Goal: Task Accomplishment & Management: Use online tool/utility

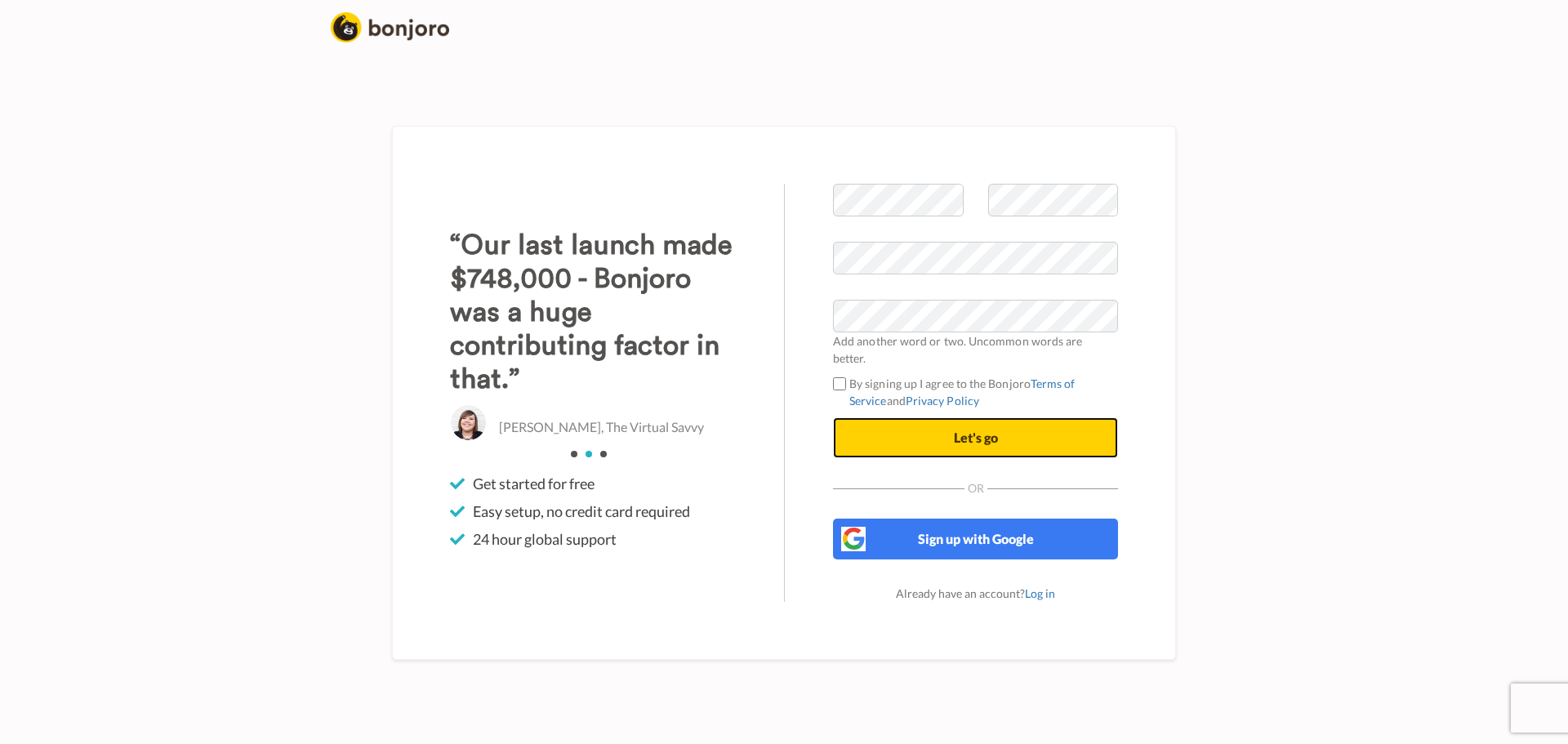
click at [1023, 434] on button "Let's go" at bounding box center [975, 437] width 285 height 41
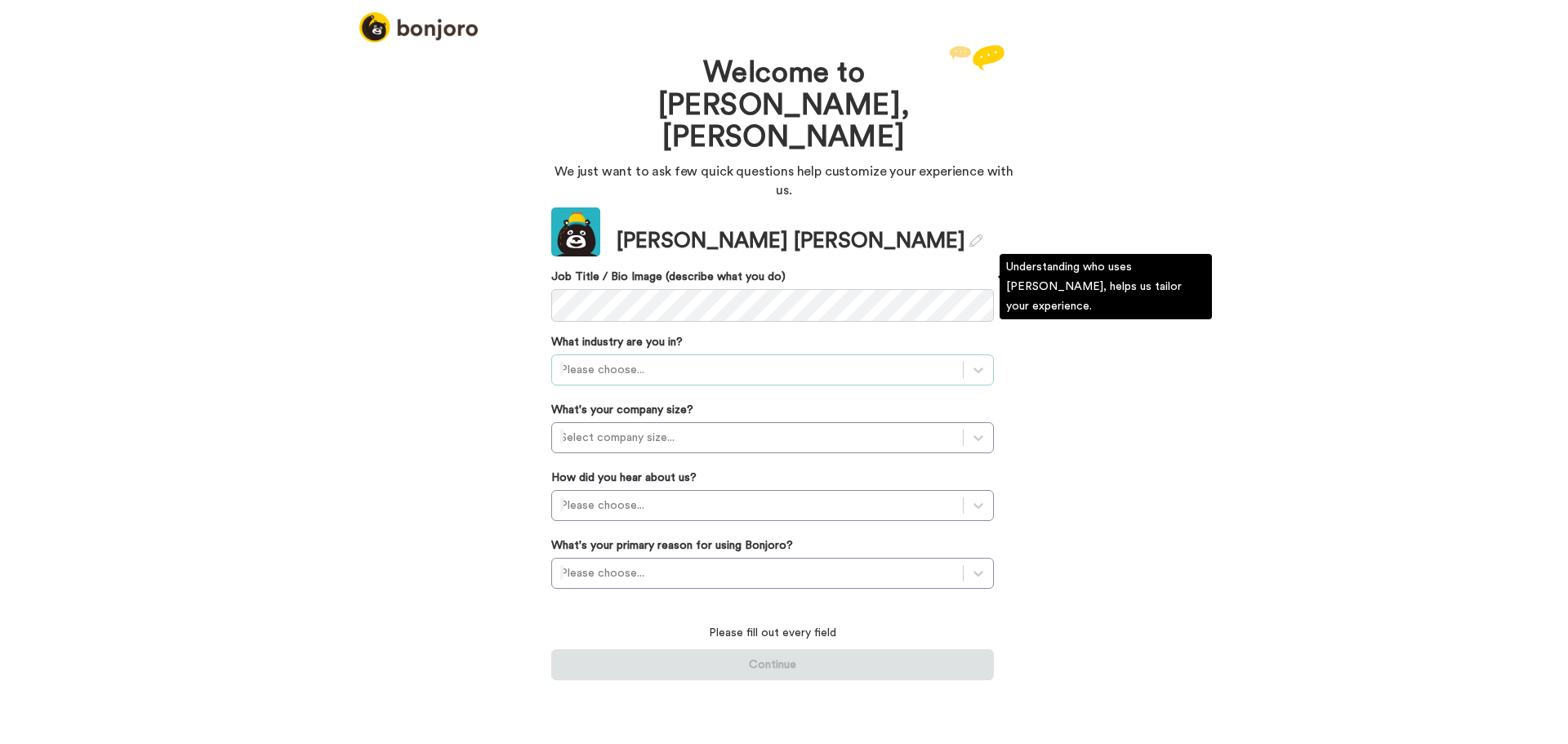
click at [748, 360] on div at bounding box center [757, 370] width 394 height 19
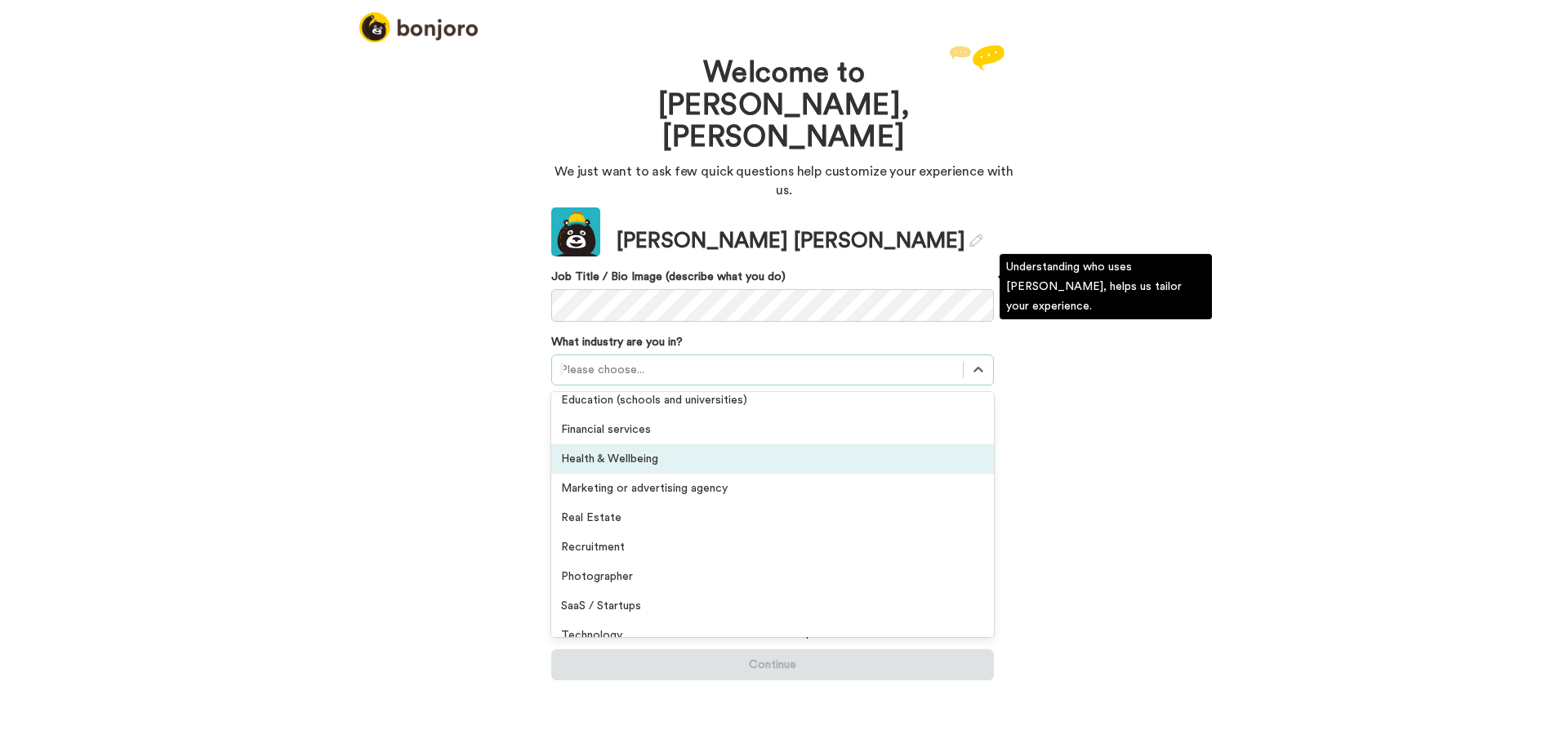
scroll to position [379, 0]
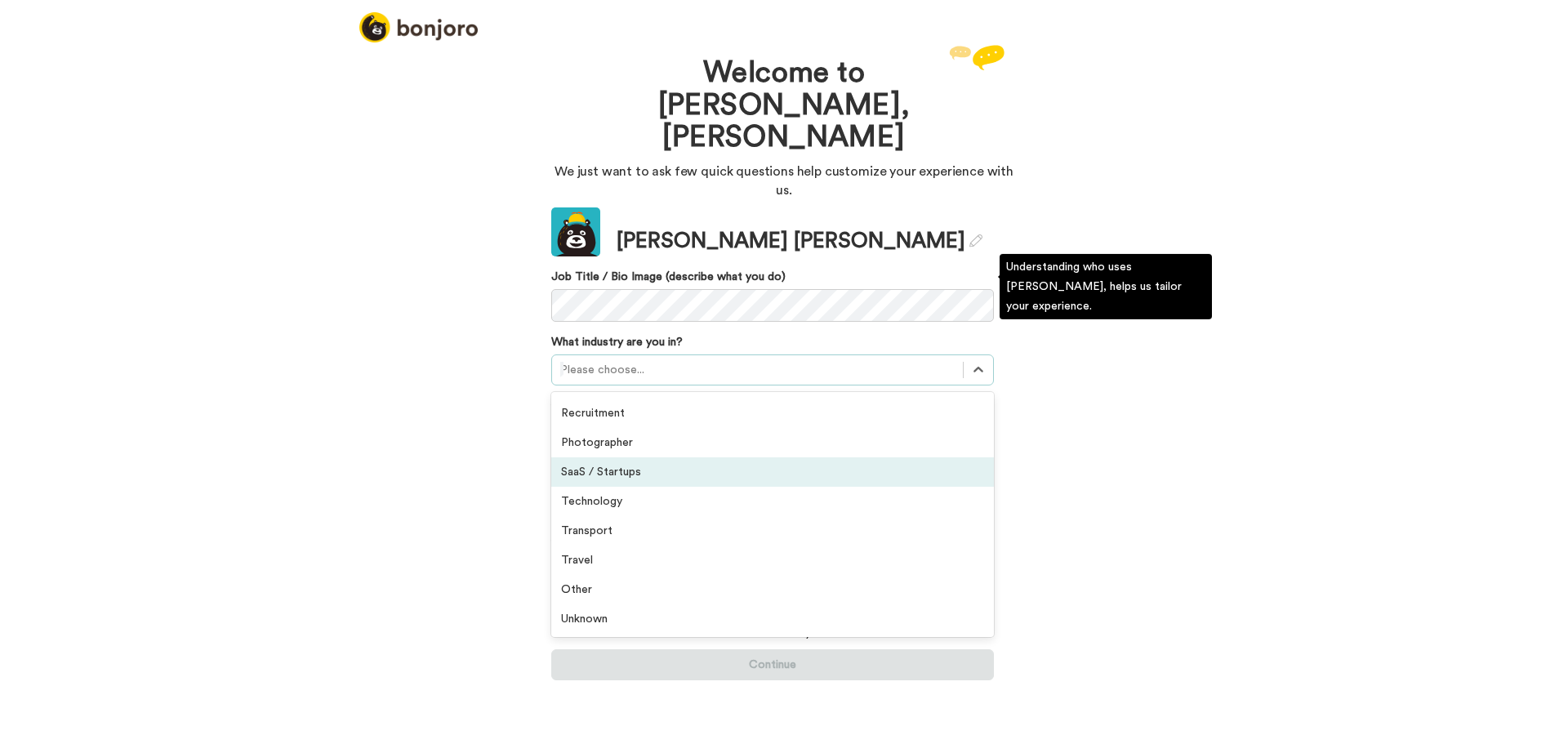
click at [694, 458] on div "SaaS / Startups" at bounding box center [773, 472] width 442 height 29
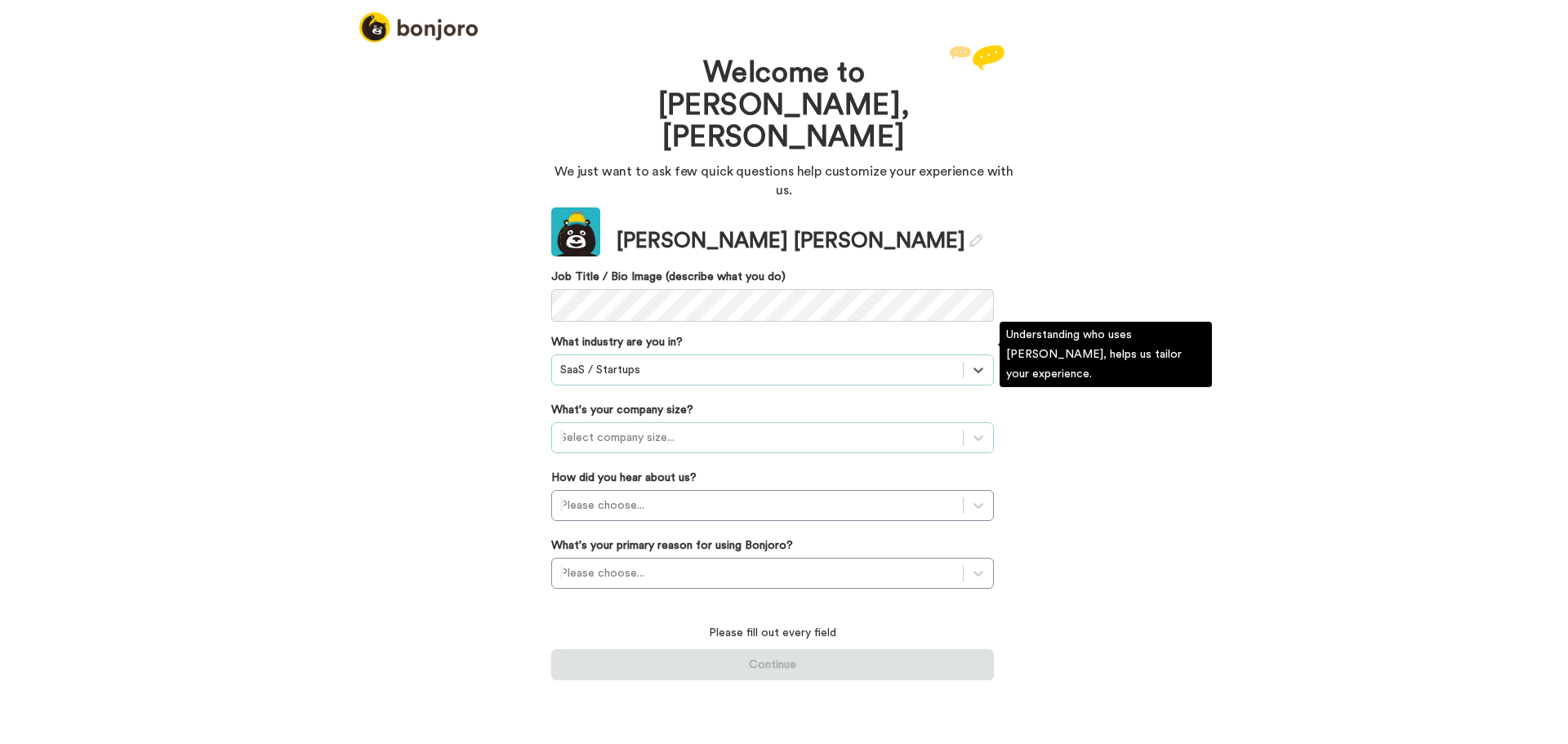
click at [687, 428] on div at bounding box center [757, 437] width 394 height 19
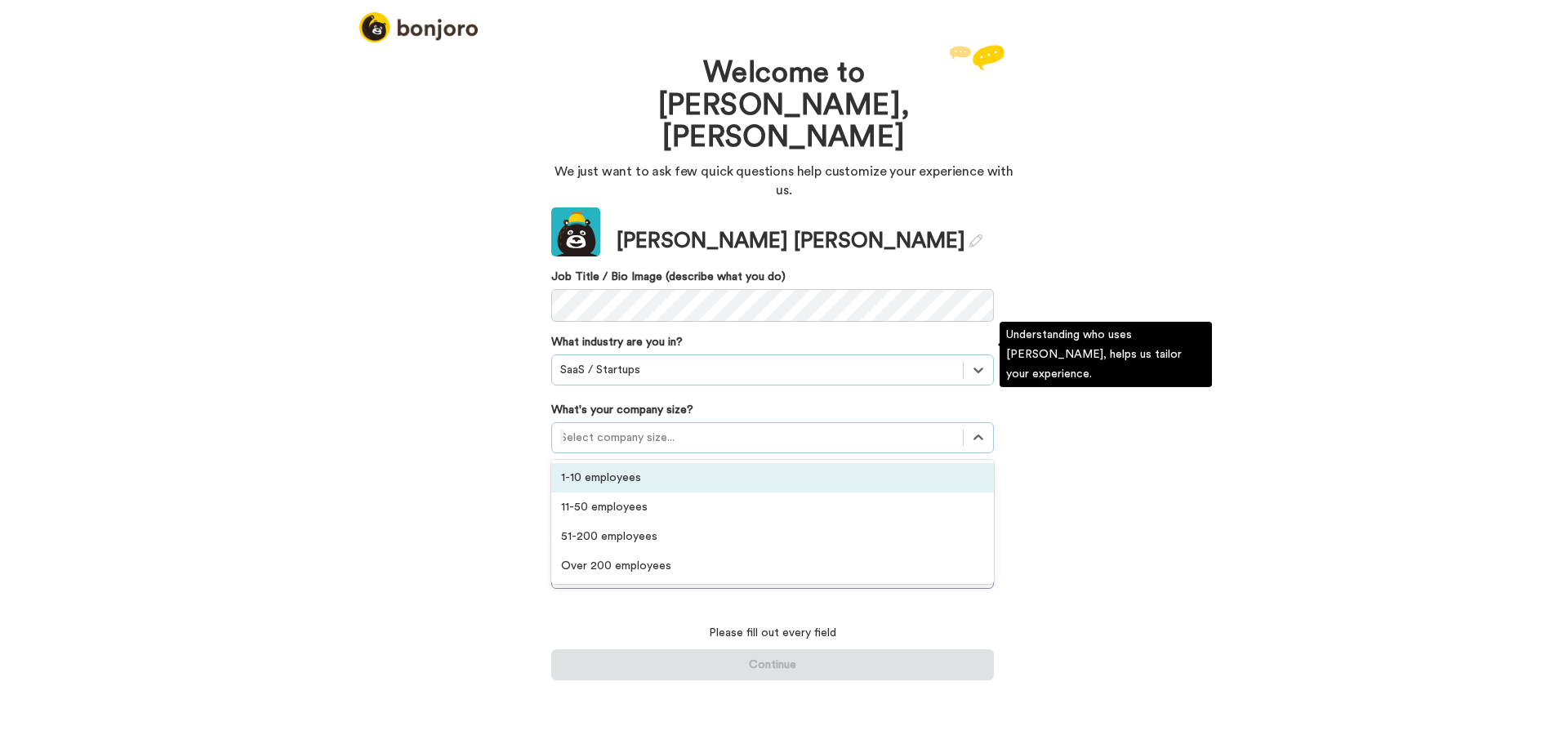
click at [656, 463] on div "1-10 employees" at bounding box center [773, 477] width 442 height 29
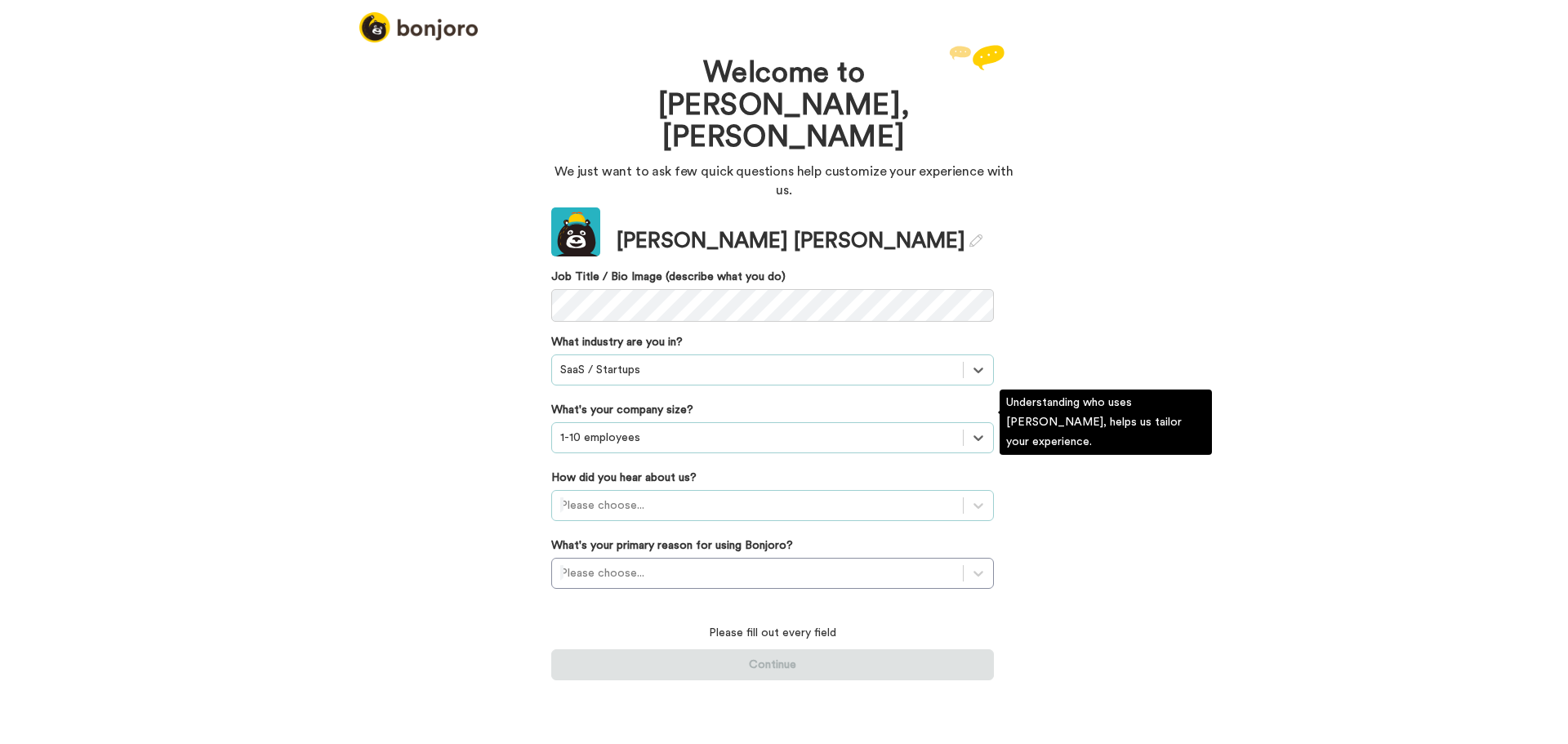
click at [644, 496] on div at bounding box center [757, 506] width 394 height 19
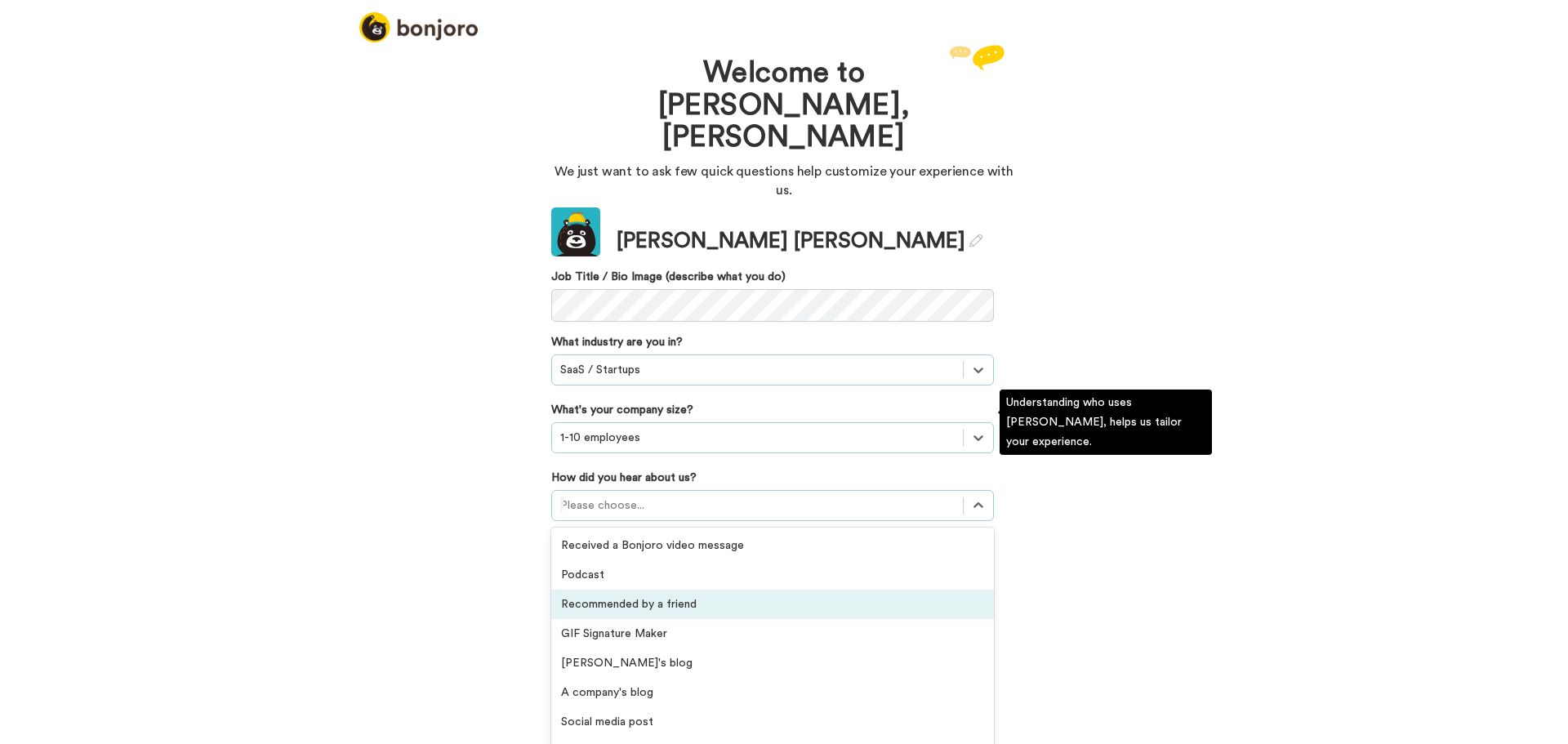
click at [639, 590] on div "Recommended by a friend" at bounding box center [773, 604] width 442 height 29
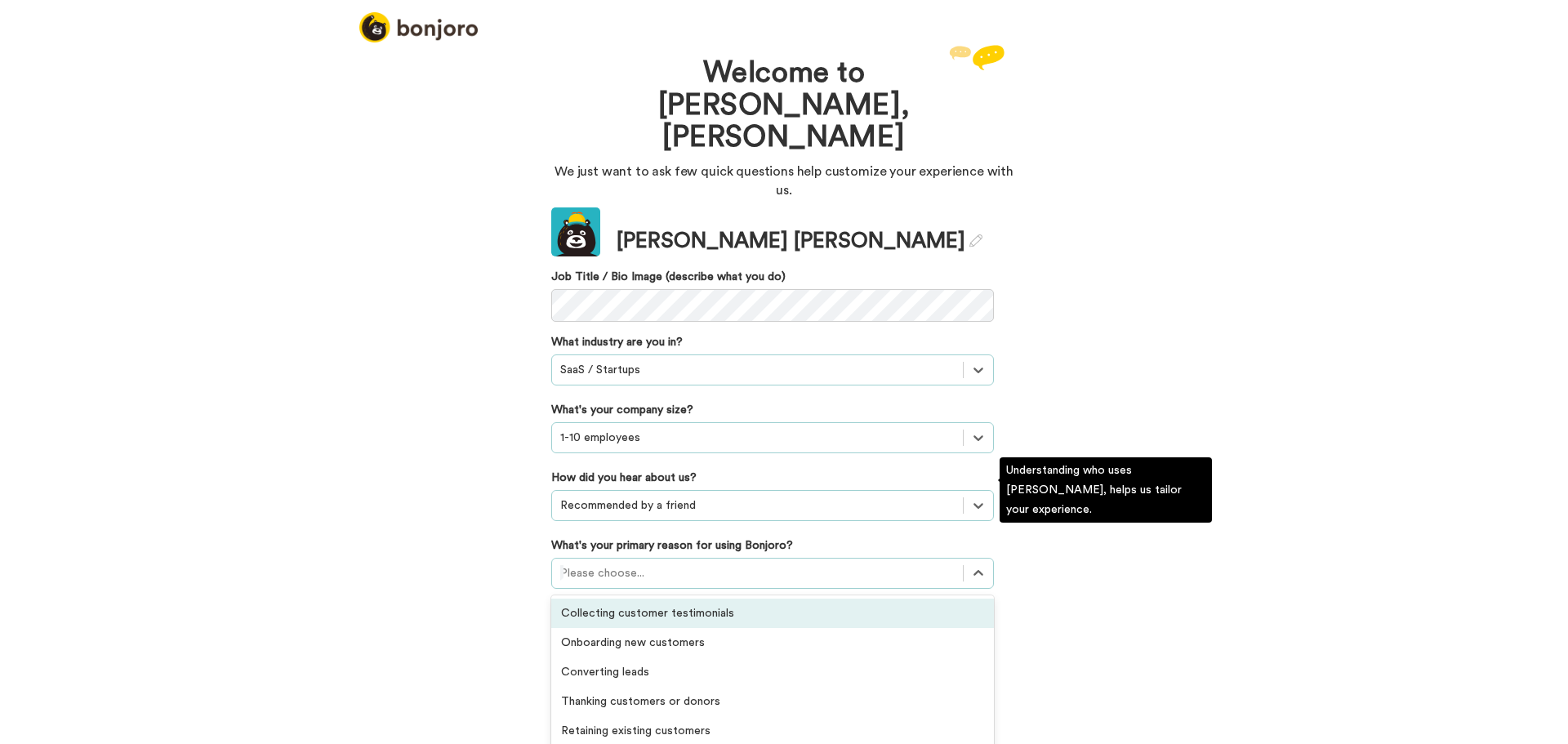
click at [644, 564] on div at bounding box center [757, 574] width 394 height 19
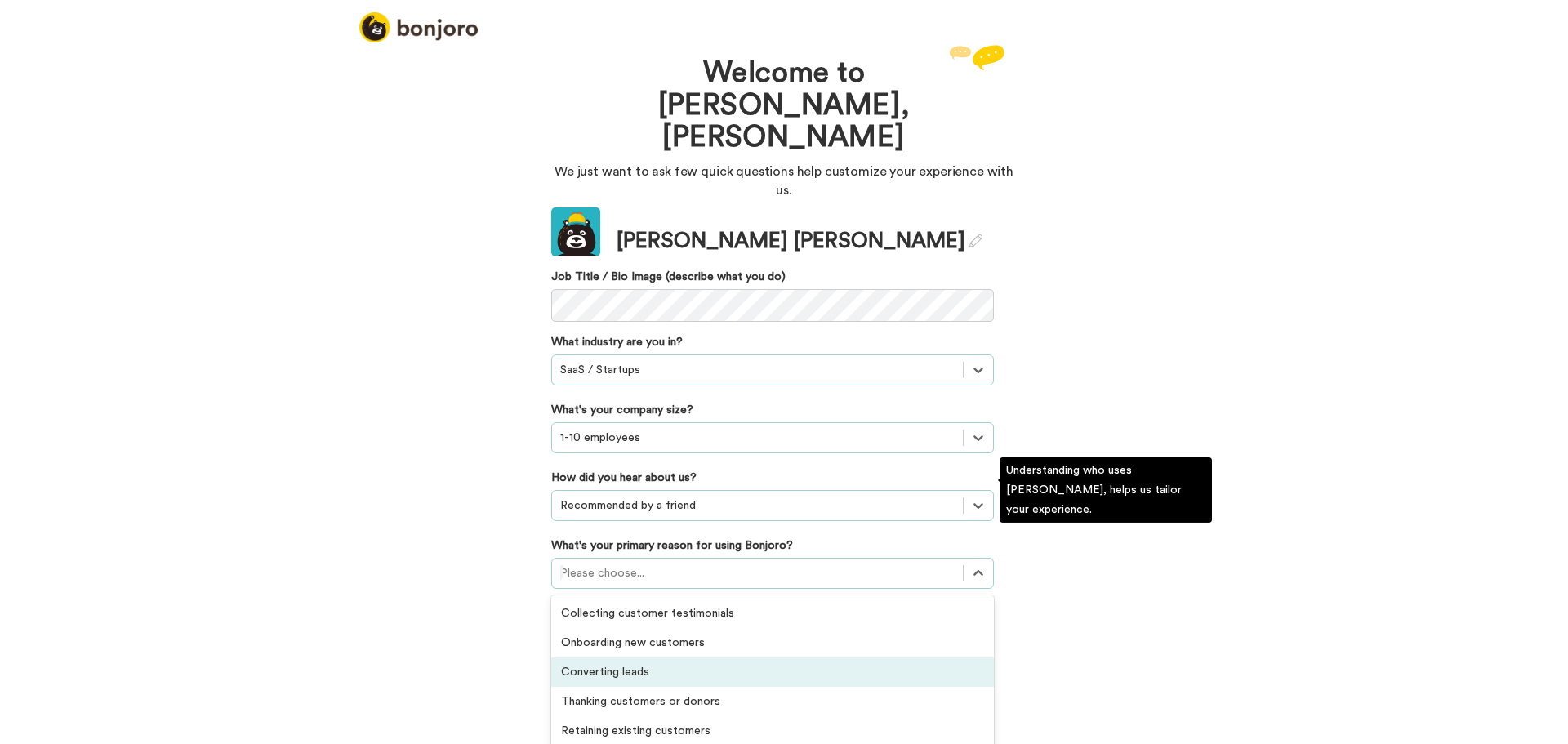
click at [628, 658] on div "Converting leads" at bounding box center [773, 672] width 442 height 29
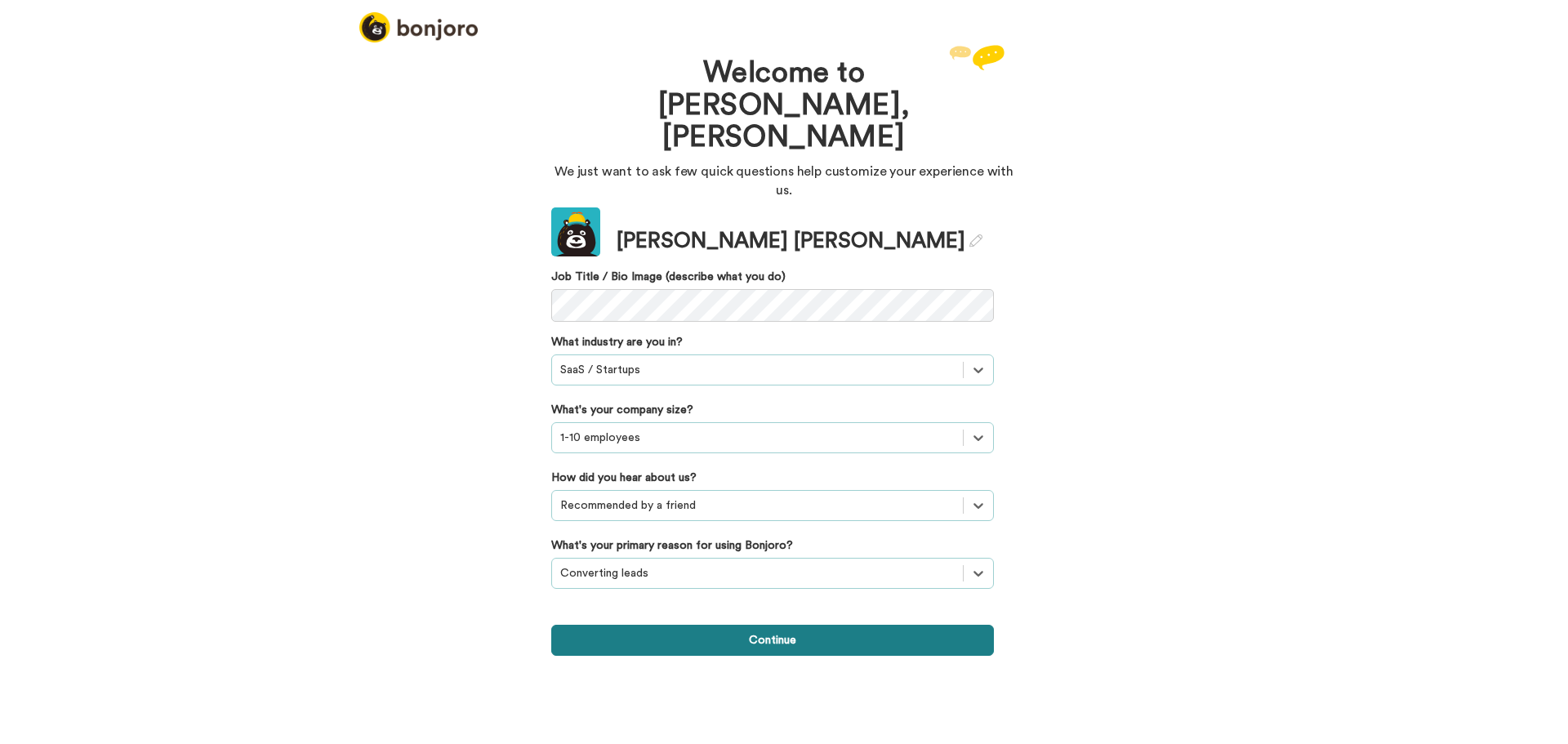
click at [770, 625] on button "Continue" at bounding box center [773, 639] width 442 height 31
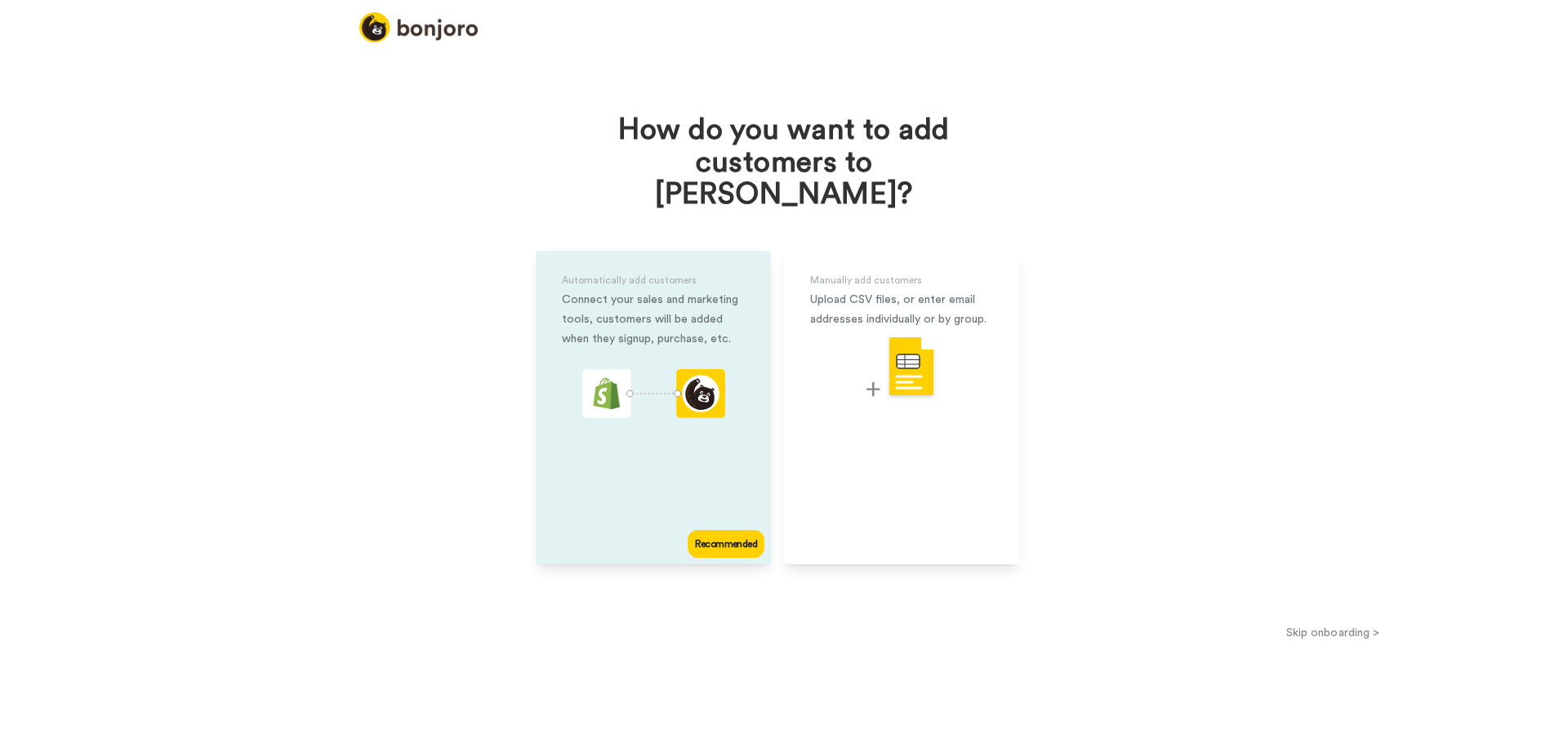
click at [637, 308] on div "Connect your sales and marketing tools, customers will be added when they signu…" at bounding box center [653, 319] width 183 height 59
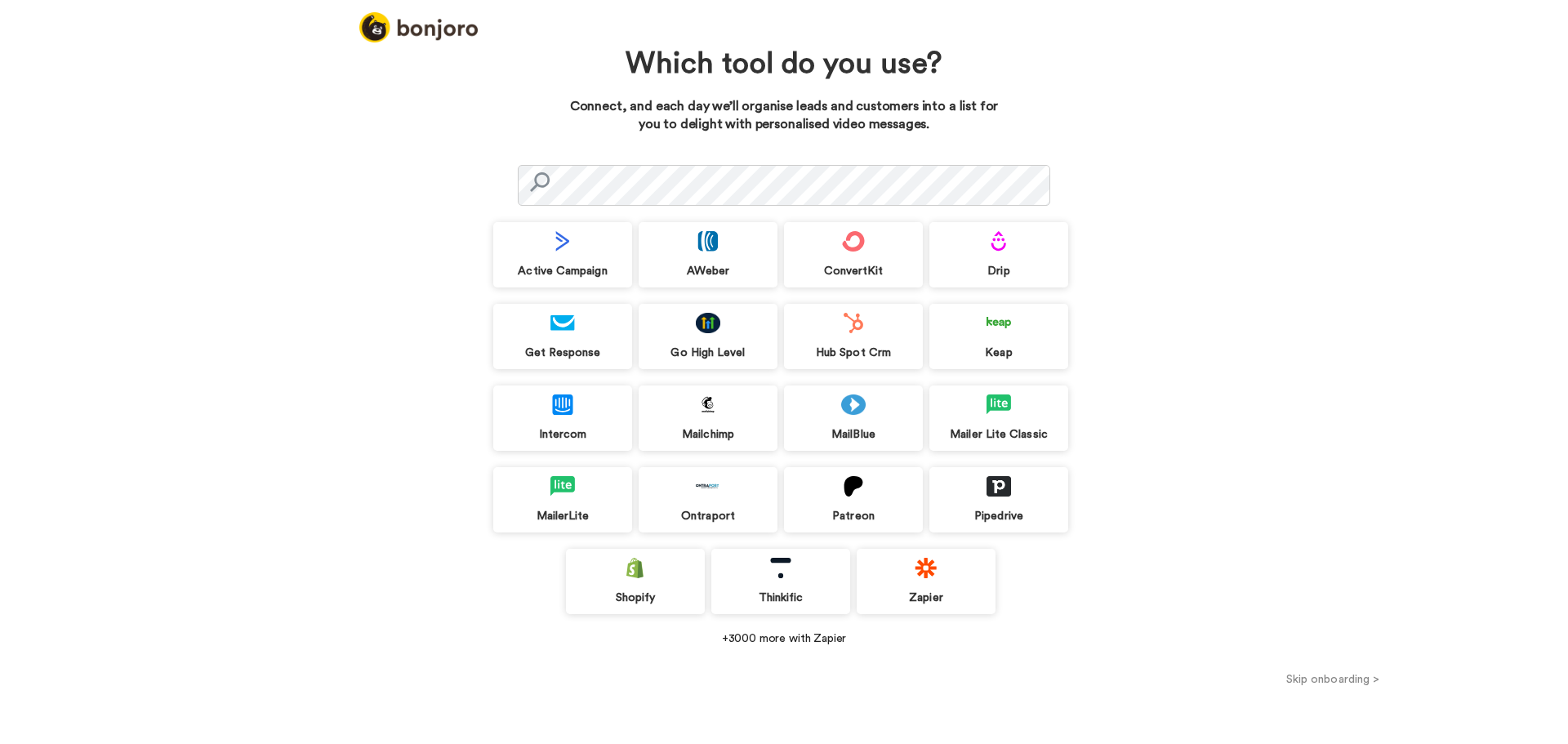
click at [905, 581] on div "Zapier" at bounding box center [926, 581] width 139 height 65
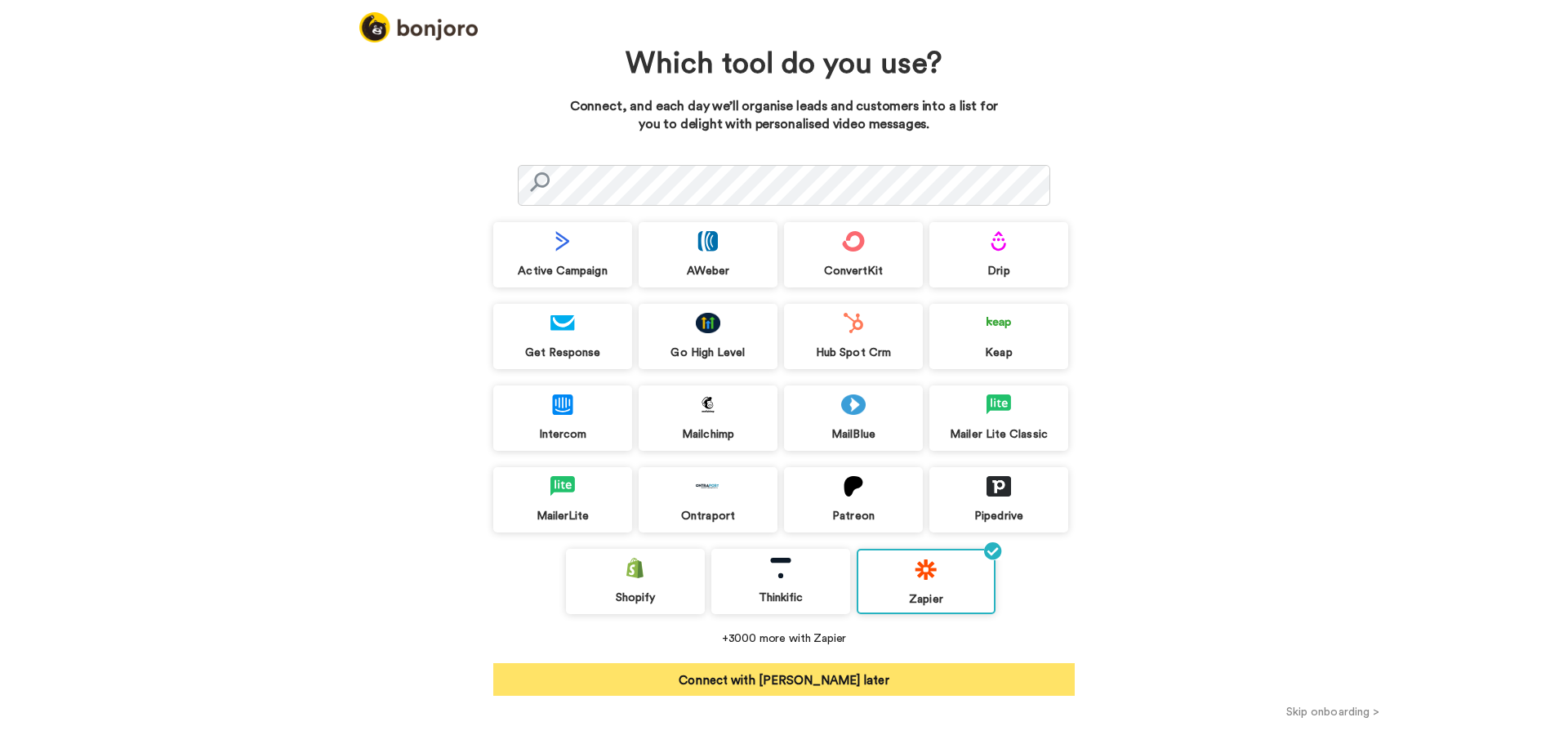
click at [981, 683] on button "Connect with Zapier later" at bounding box center [784, 679] width 581 height 33
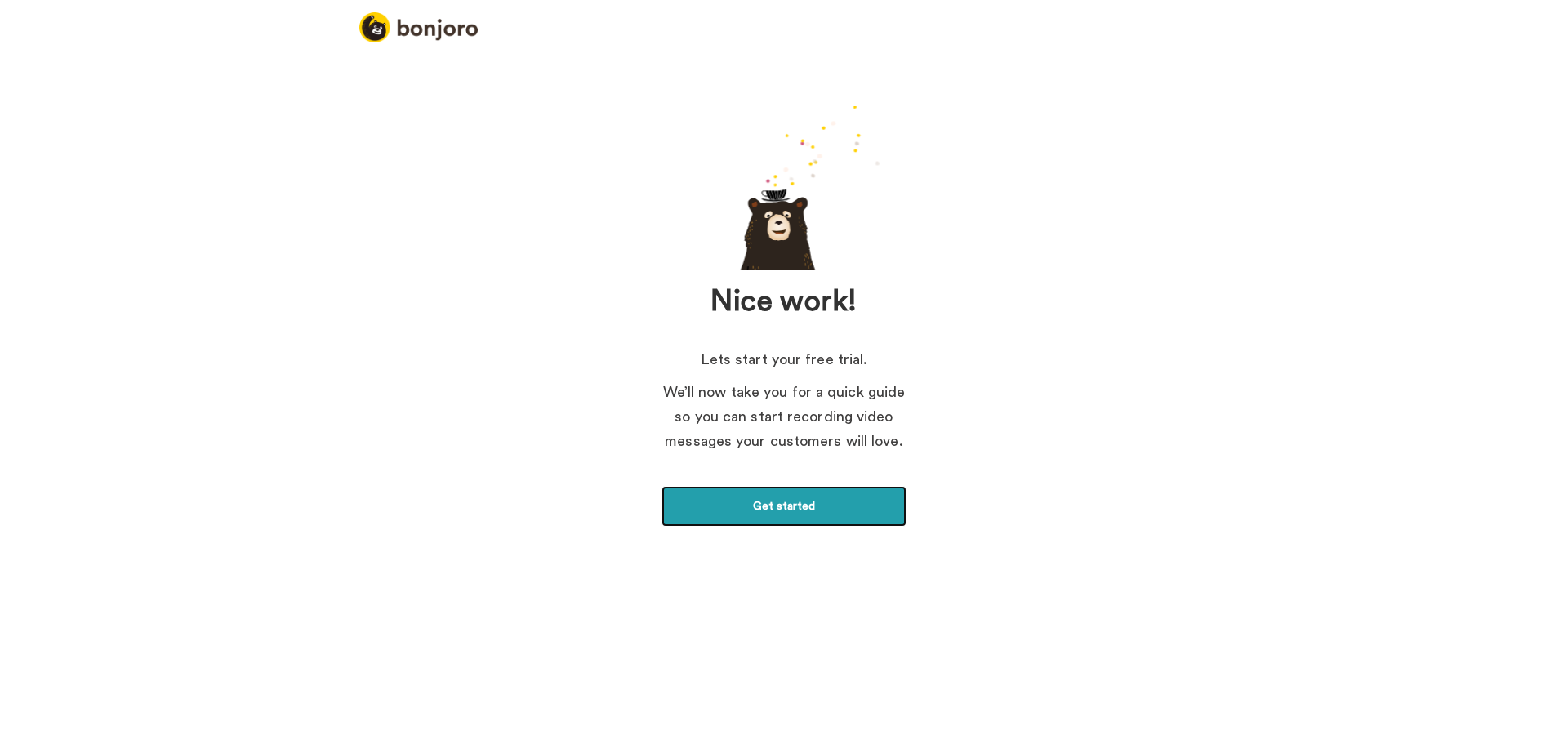
click at [803, 516] on link "Get started" at bounding box center [783, 506] width 245 height 41
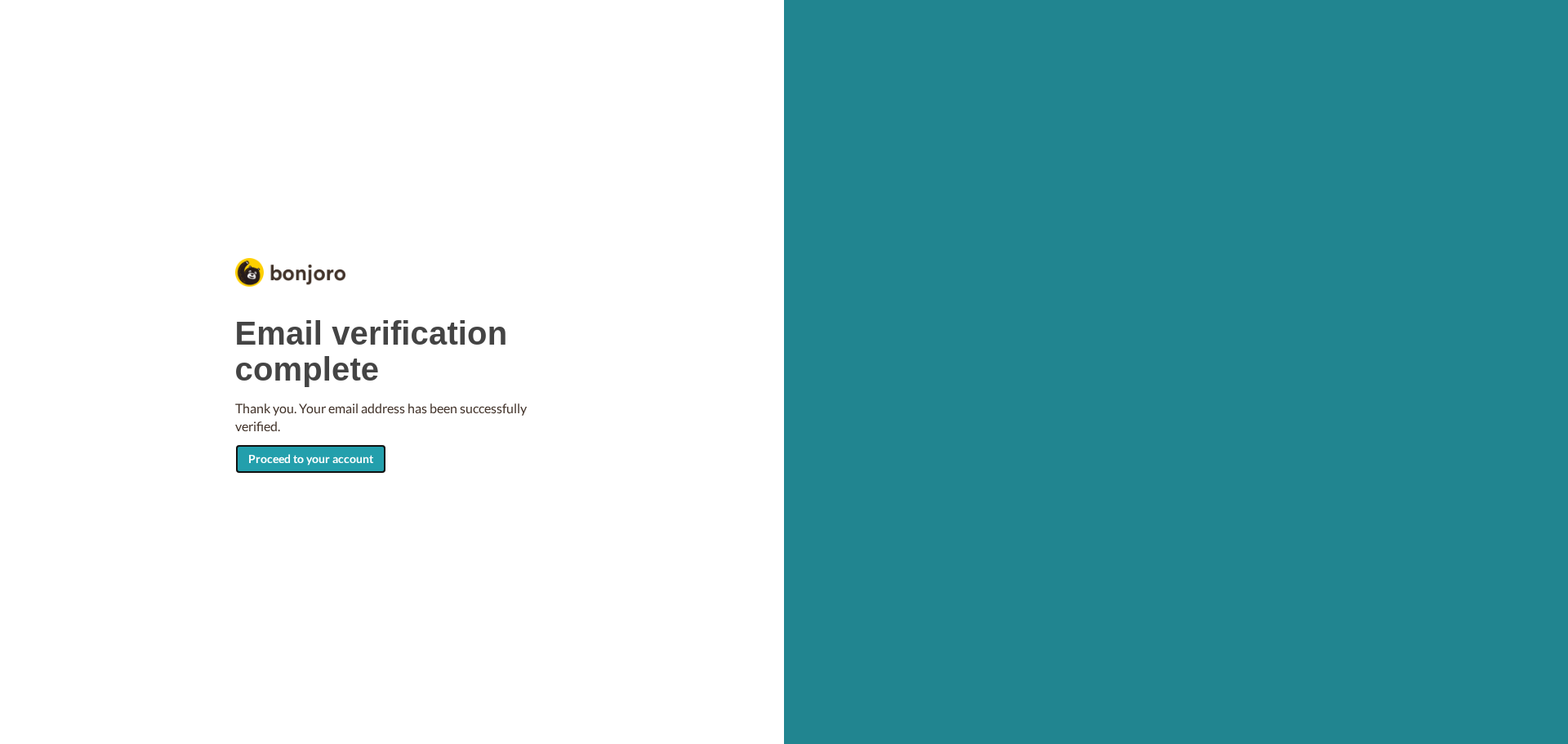
click at [311, 451] on link "Proceed to your account" at bounding box center [311, 459] width 151 height 29
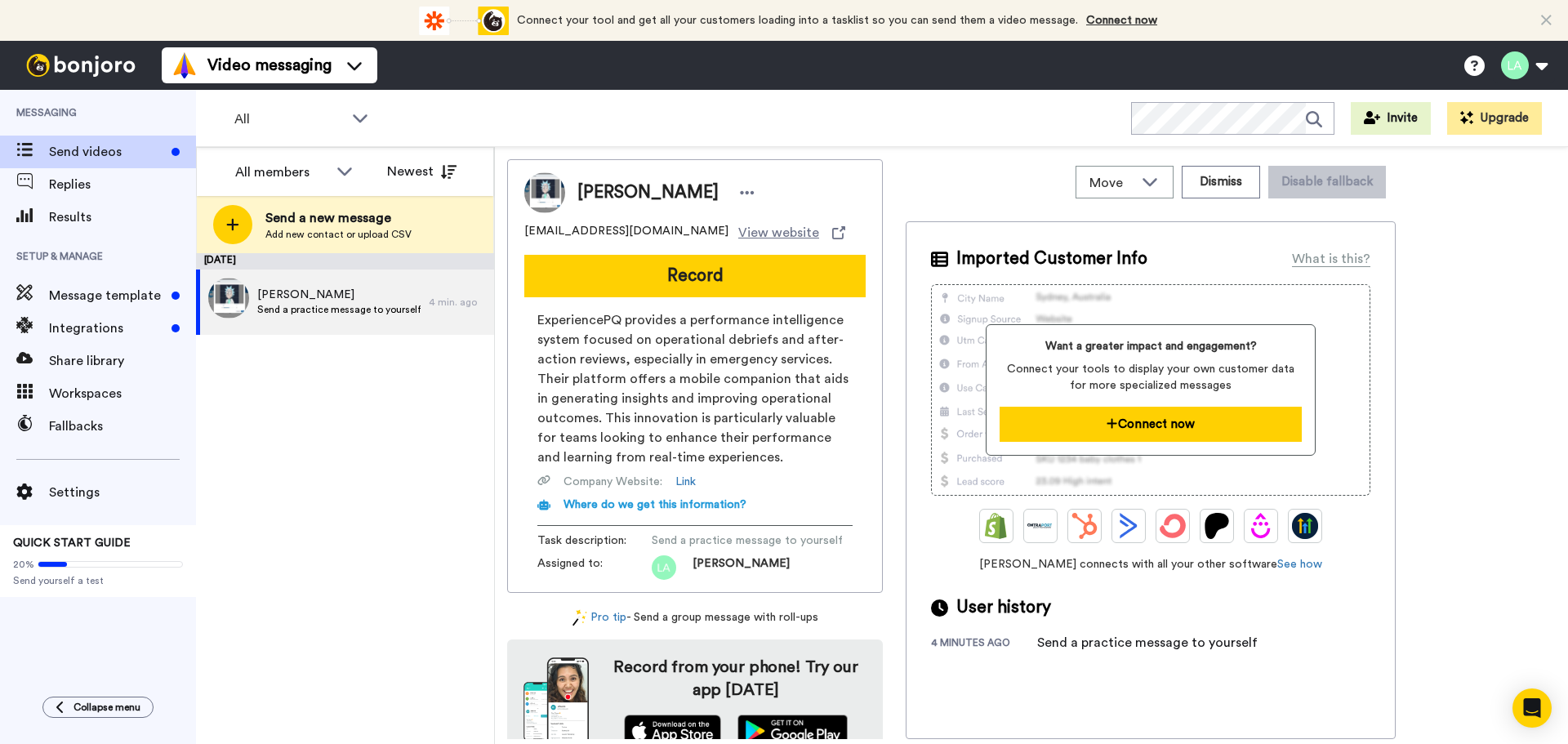
click at [1182, 426] on button "Connect now" at bounding box center [1149, 424] width 301 height 35
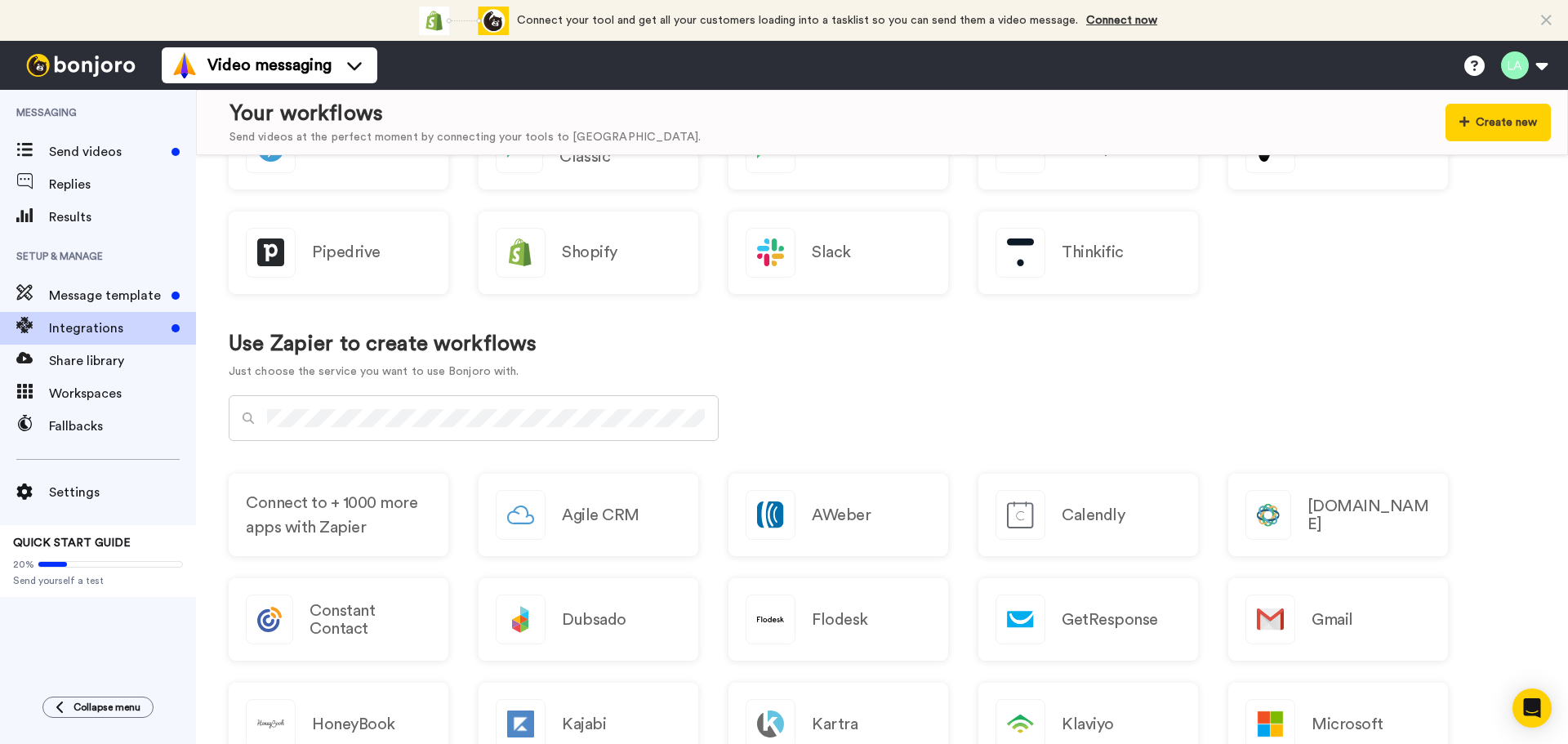
scroll to position [572, 0]
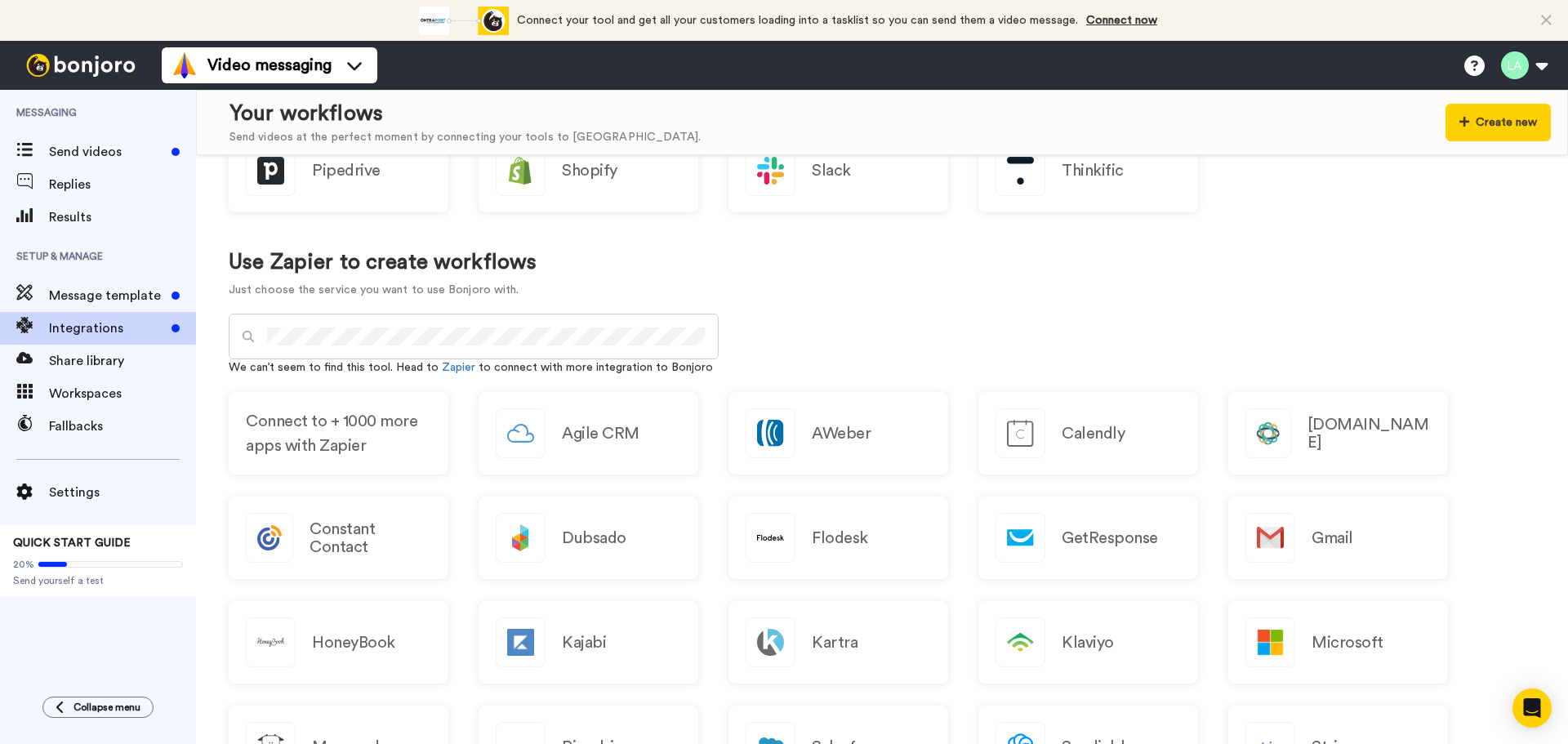
click at [243, 348] on div at bounding box center [473, 336] width 490 height 46
click at [950, 282] on div "Use Zapier to create workflows Just choose the service you want to use Bonjoro …" at bounding box center [881, 274] width 1306 height 80
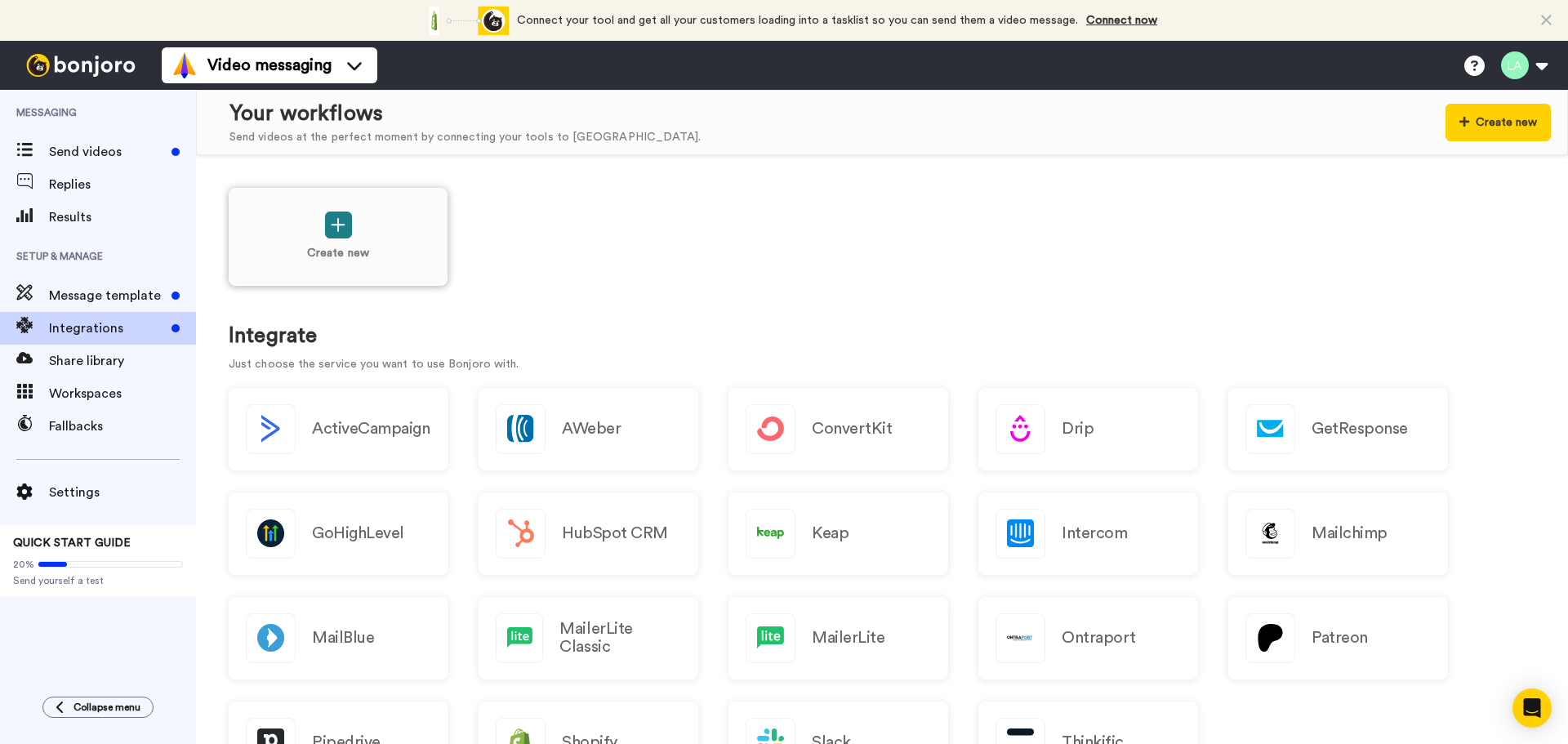
click at [342, 228] on icon at bounding box center [338, 225] width 15 height 18
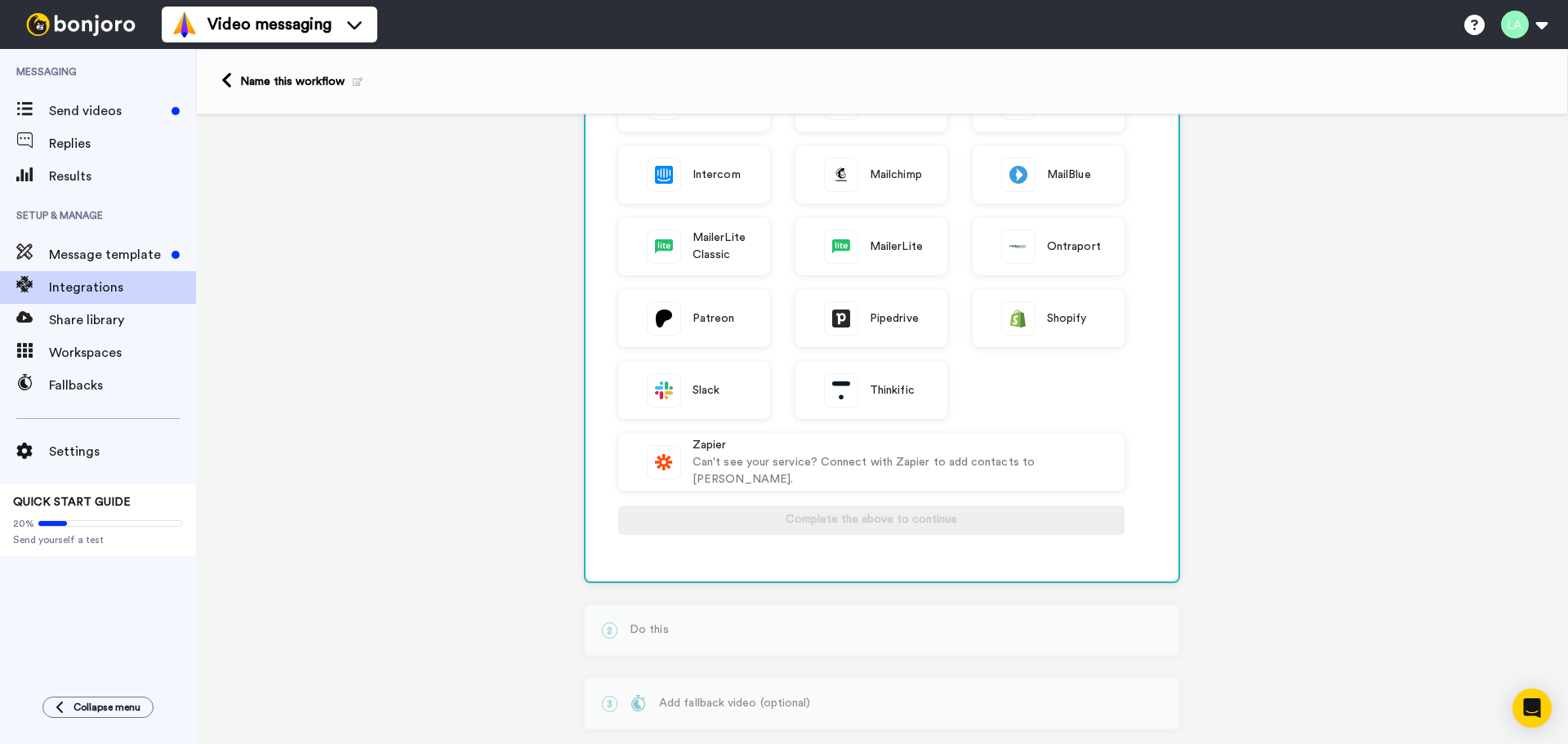
scroll to position [427, 0]
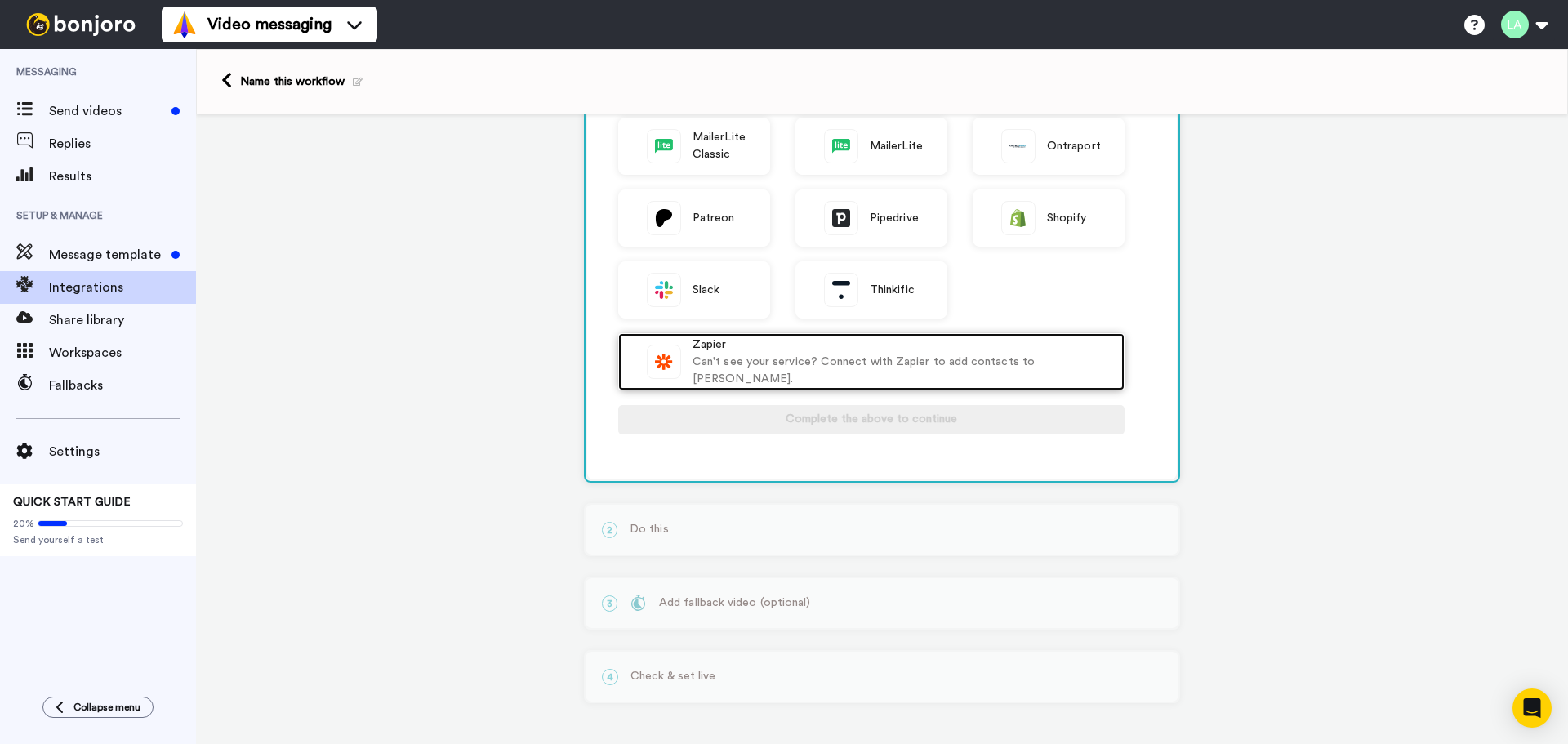
click at [788, 372] on div "Can't see your service? Connect with Zapier to add contacts to [PERSON_NAME]." at bounding box center [900, 371] width 414 height 34
click at [708, 379] on div "Zapier Can't see your service? Connect with Zapier to add contacts to [PERSON_N…" at bounding box center [871, 361] width 507 height 57
click at [885, 351] on div "Zapier" at bounding box center [900, 345] width 414 height 18
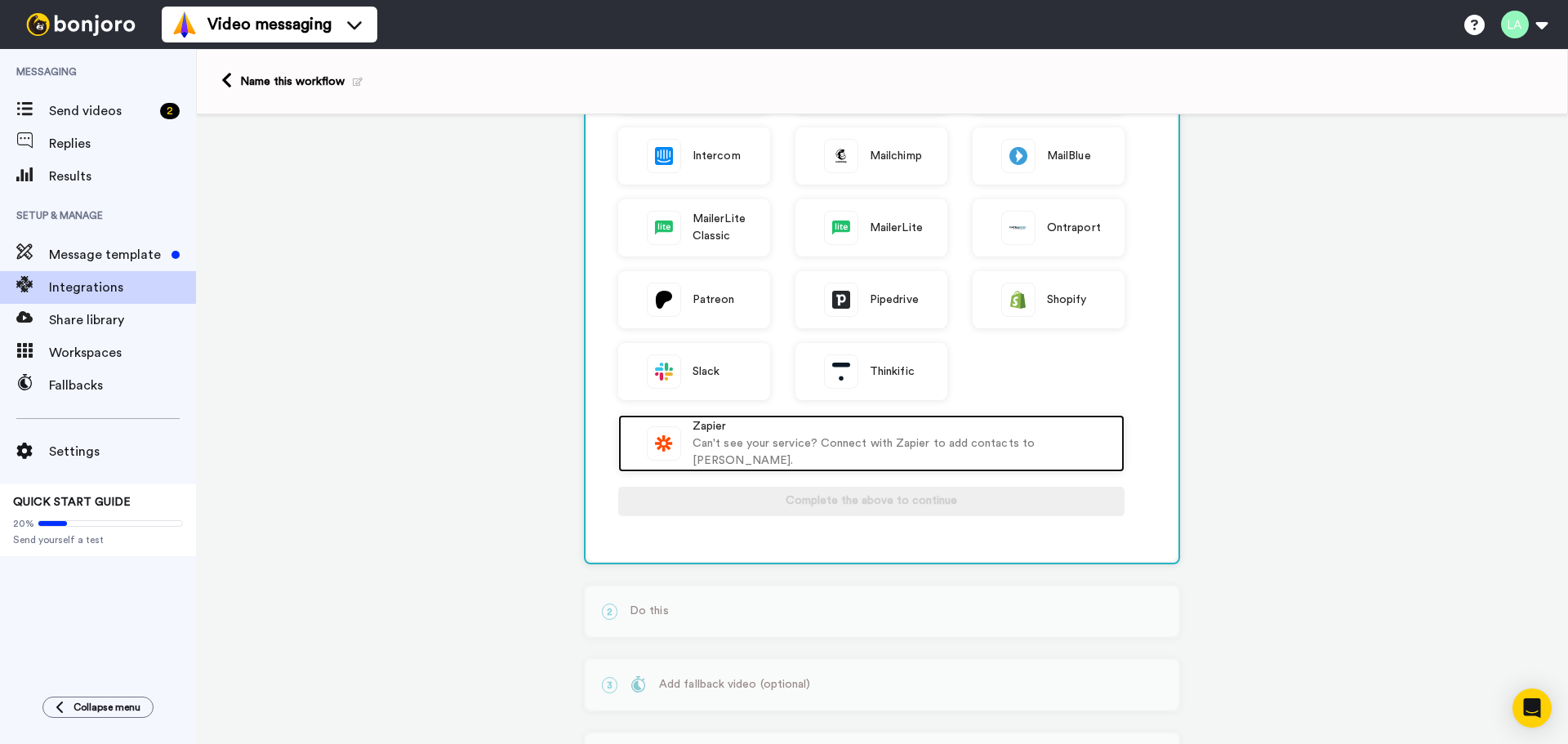
scroll to position [0, 0]
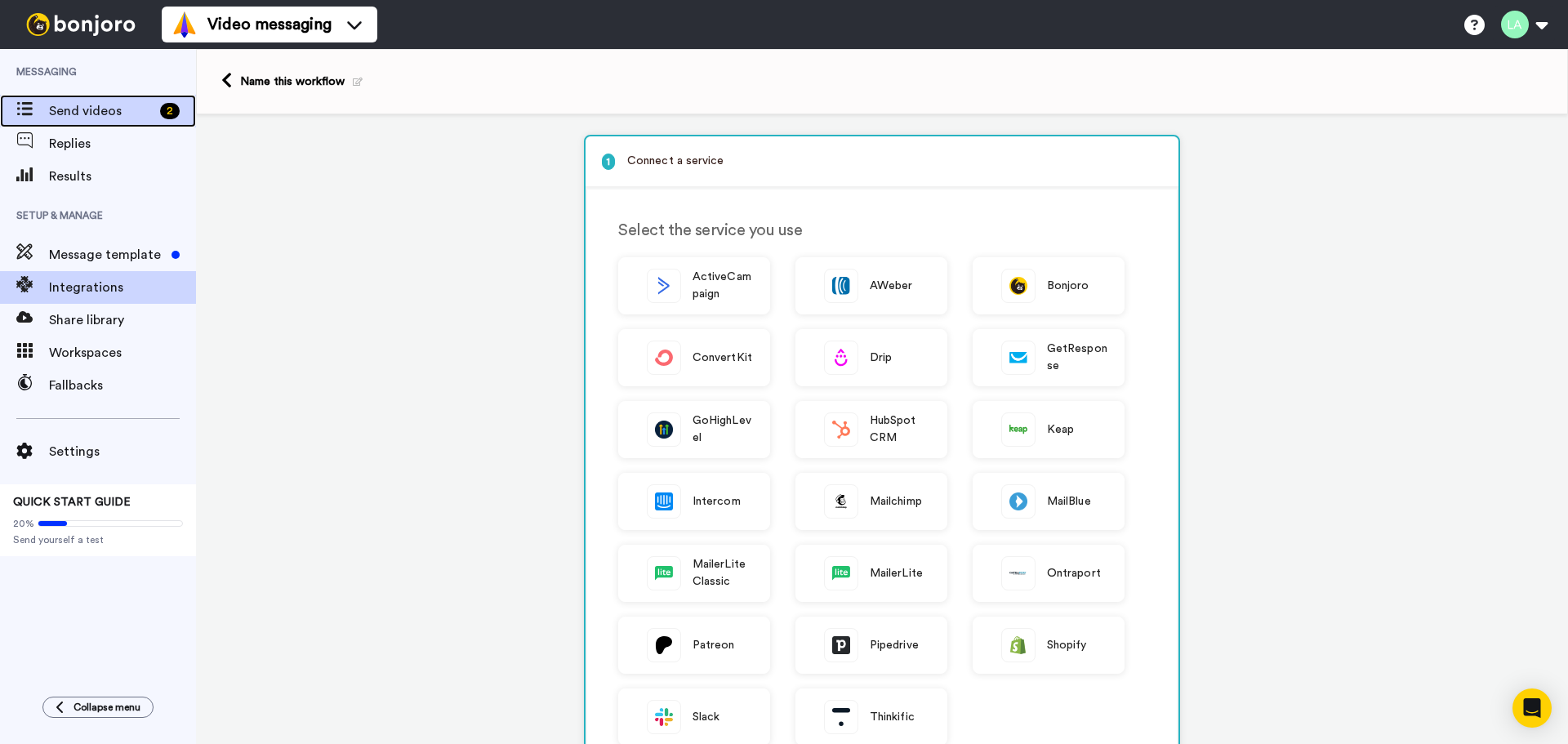
click at [111, 115] on span "Send videos" at bounding box center [101, 111] width 104 height 19
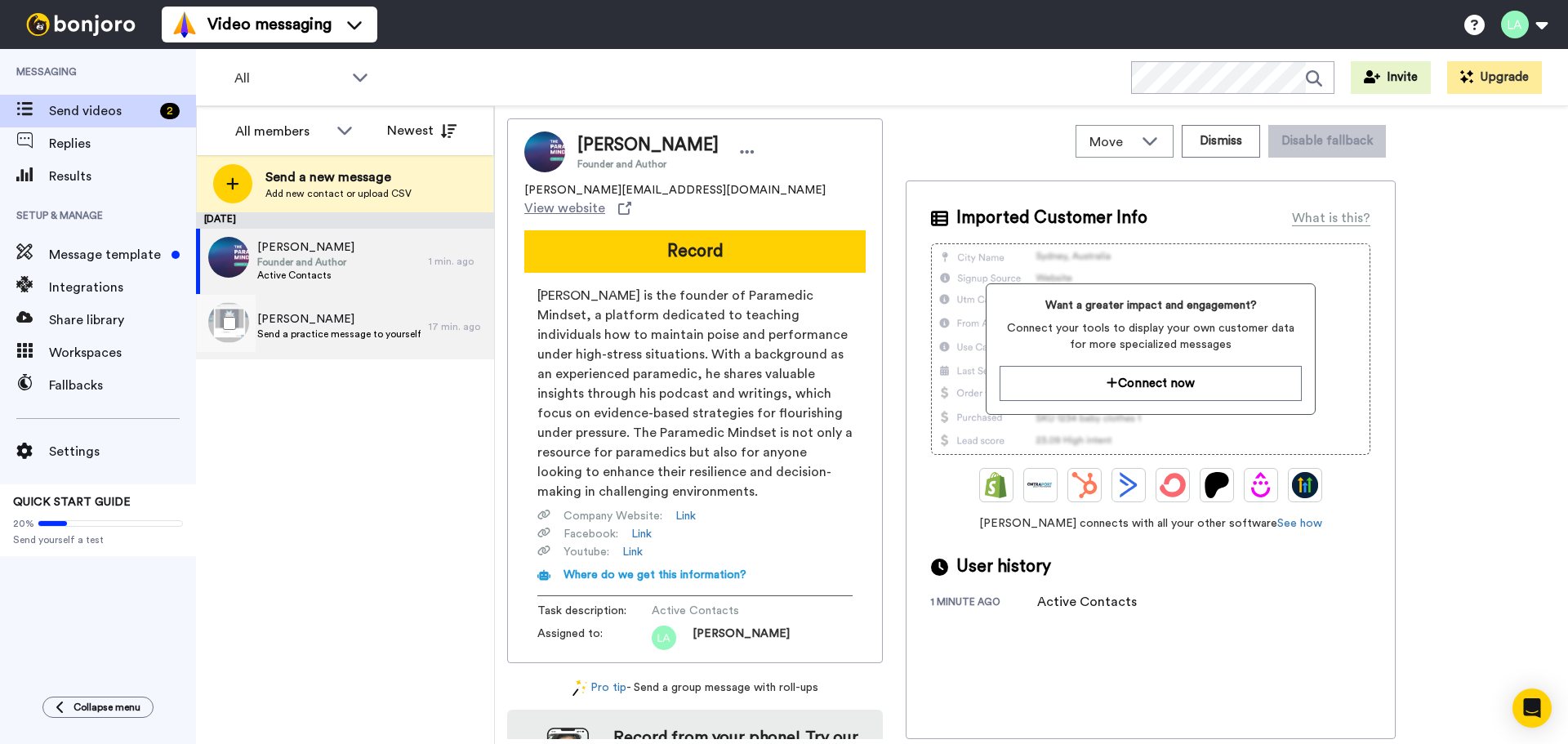
click at [358, 325] on span "Leigh" at bounding box center [339, 319] width 163 height 17
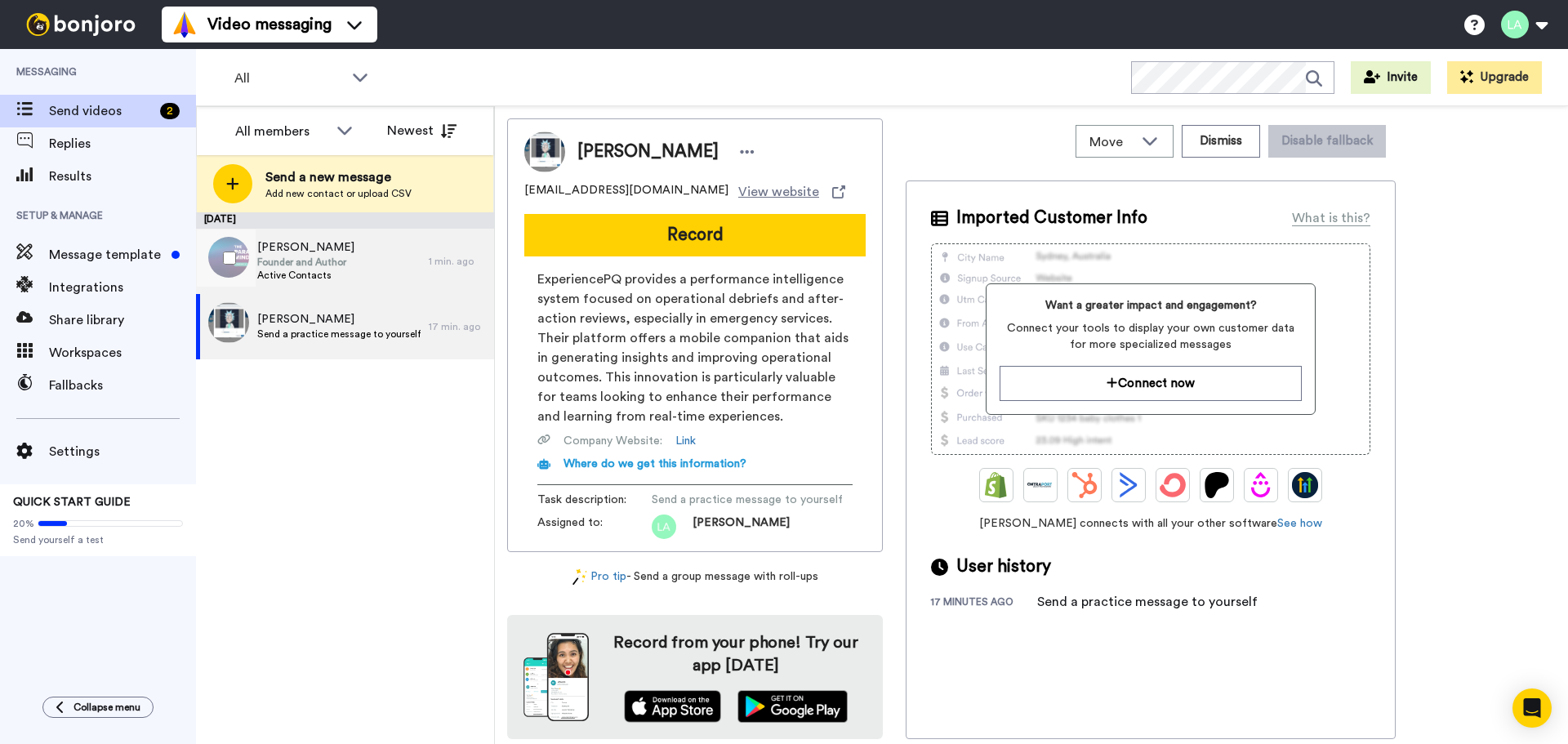
click at [333, 246] on span "[PERSON_NAME]" at bounding box center [306, 248] width 97 height 17
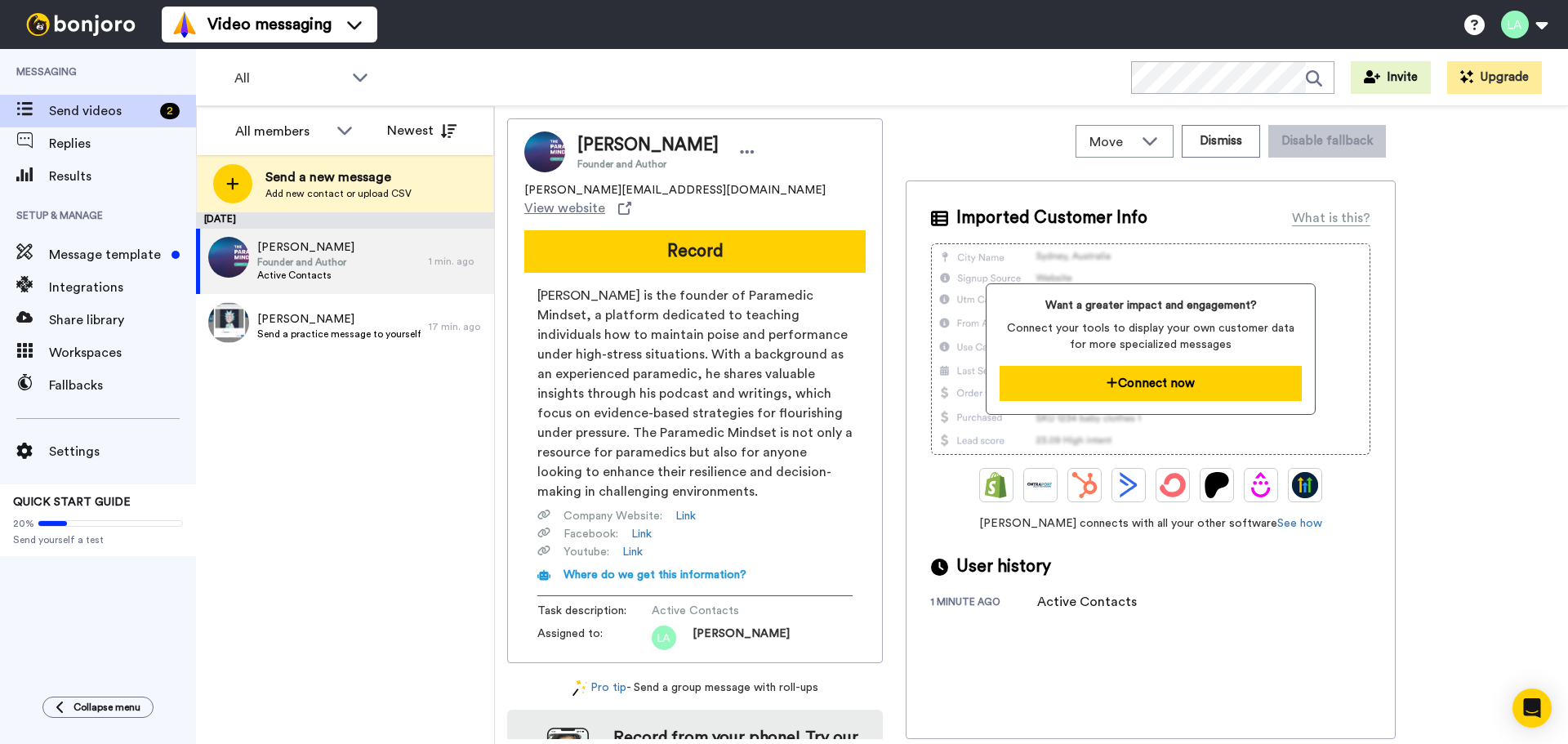
click at [1142, 387] on button "Connect now" at bounding box center [1149, 384] width 301 height 35
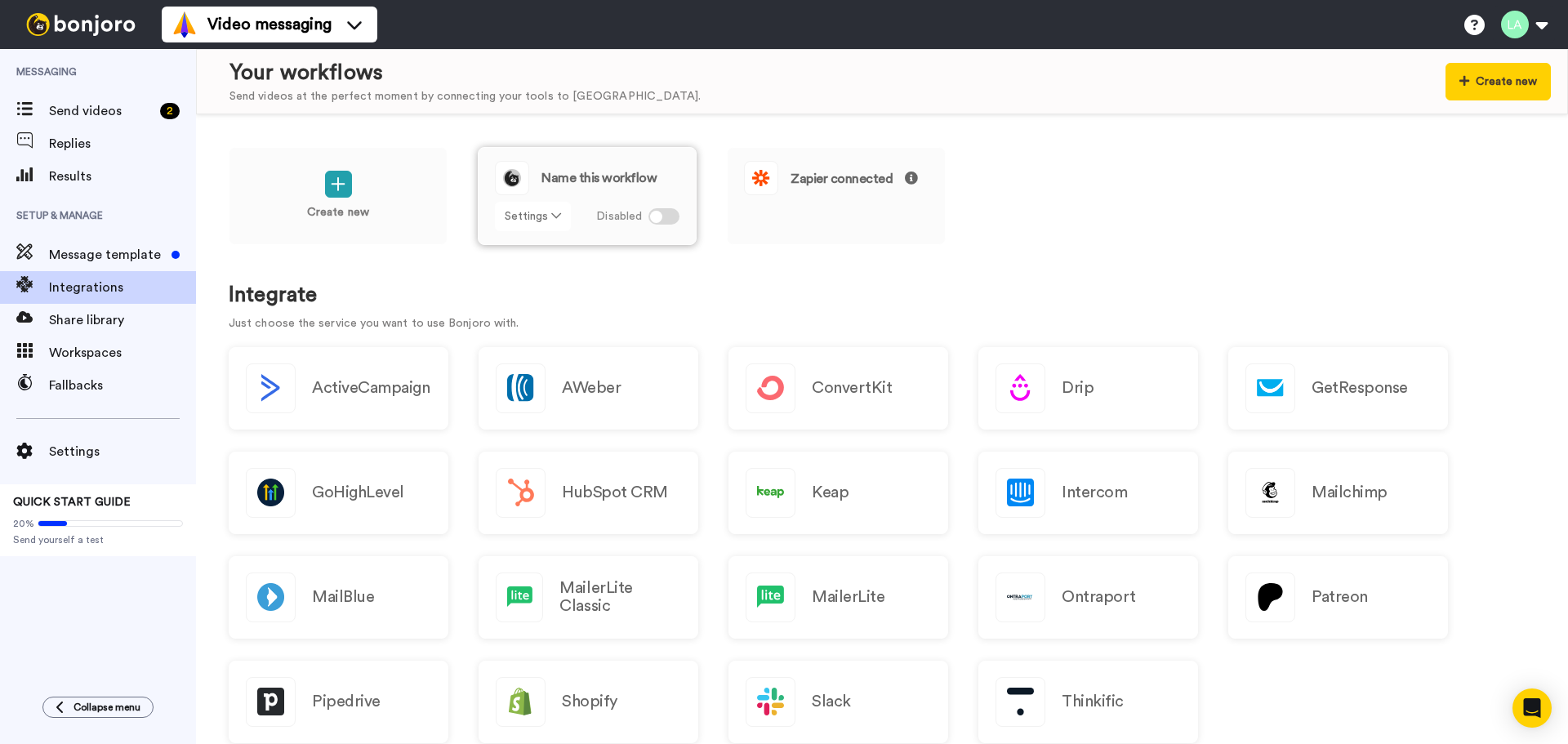
click at [543, 220] on button "Settings" at bounding box center [533, 216] width 76 height 29
click at [596, 175] on span "Name this workflow" at bounding box center [599, 177] width 115 height 13
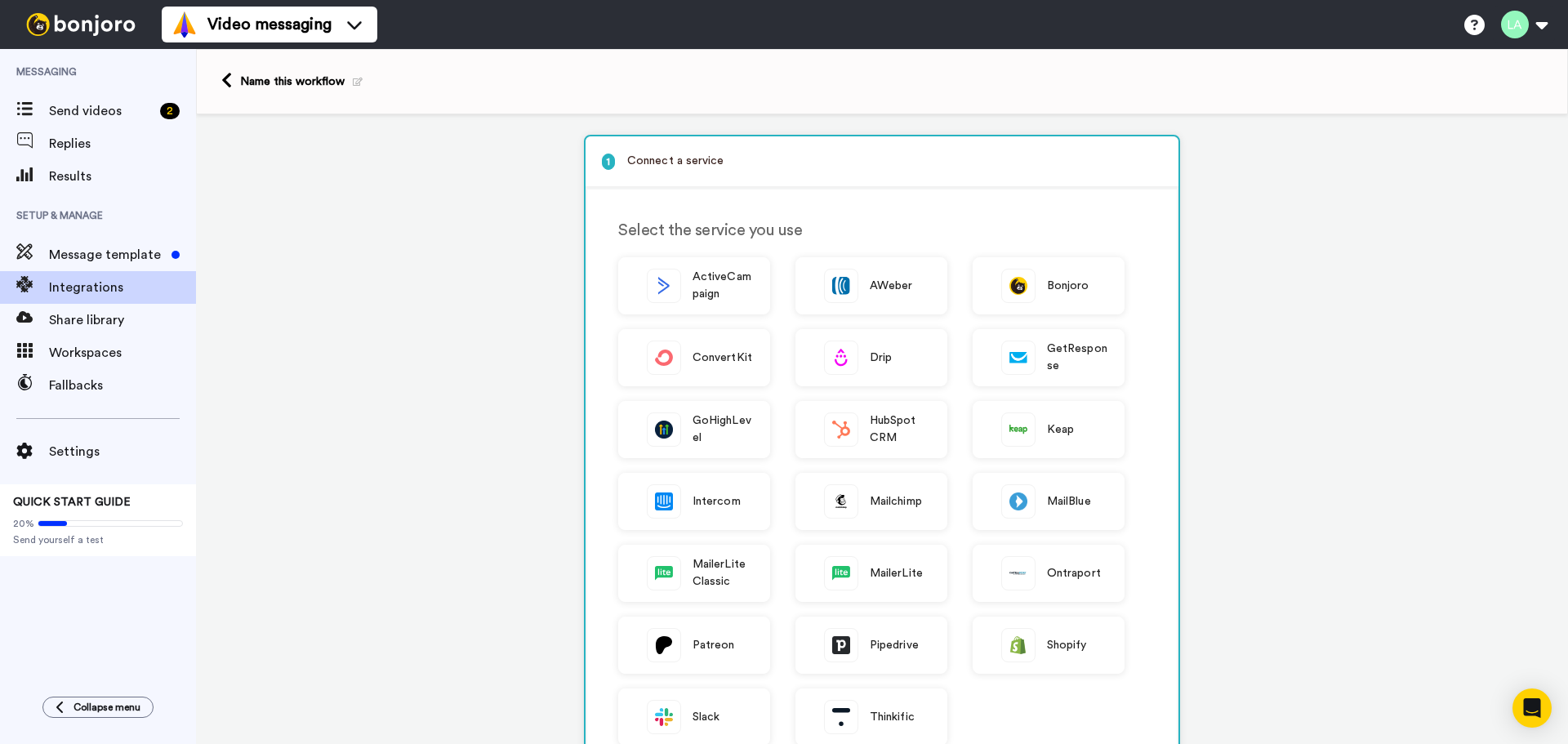
click at [78, 24] on img at bounding box center [81, 25] width 123 height 23
